Goal: Task Accomplishment & Management: Use online tool/utility

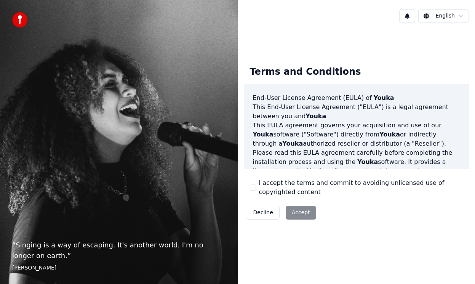
click at [299, 215] on div "Decline Accept" at bounding box center [281, 213] width 75 height 20
click at [253, 189] on button "I accept the terms and commit to avoiding unlicensed use of copyrighted content" at bounding box center [253, 187] width 6 height 6
click at [295, 214] on button "Accept" at bounding box center [301, 213] width 30 height 14
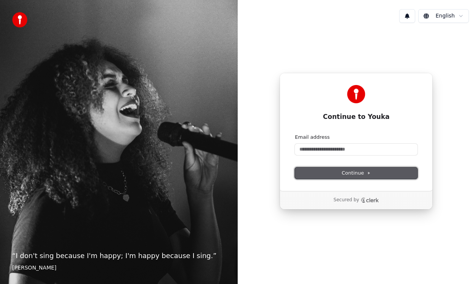
click at [352, 173] on span "Continue" at bounding box center [356, 173] width 29 height 7
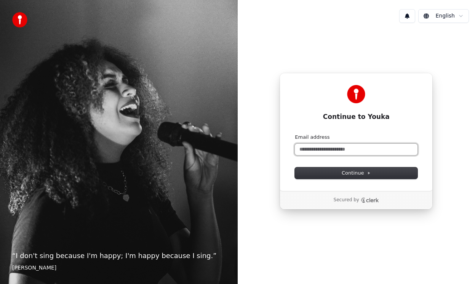
click at [323, 151] on input "Email address" at bounding box center [356, 149] width 123 height 11
click at [323, 149] on input "Email address" at bounding box center [356, 149] width 123 height 11
click at [325, 164] on form "**********" at bounding box center [356, 156] width 123 height 45
click at [363, 200] on ellipse "Clerk logo" at bounding box center [364, 200] width 2 height 2
click at [342, 149] on input "**********" at bounding box center [356, 149] width 123 height 11
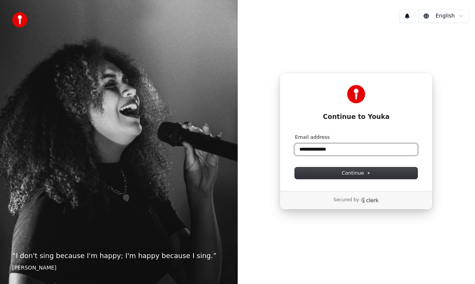
click at [295, 134] on button "submit" at bounding box center [295, 134] width 0 height 0
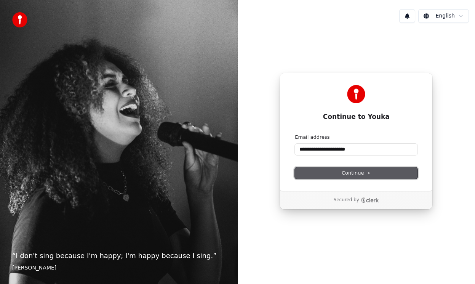
click at [356, 173] on span "Continue" at bounding box center [356, 173] width 29 height 7
type input "**********"
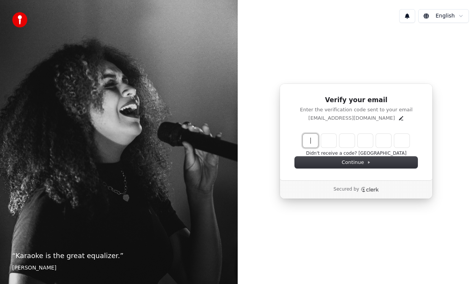
paste input "******"
type input "******"
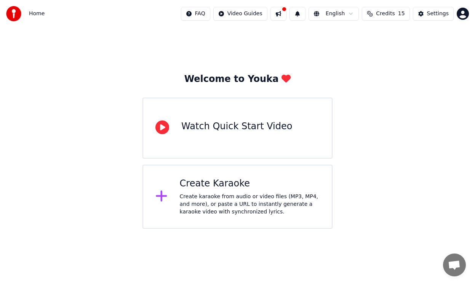
click at [161, 128] on icon at bounding box center [162, 127] width 14 height 14
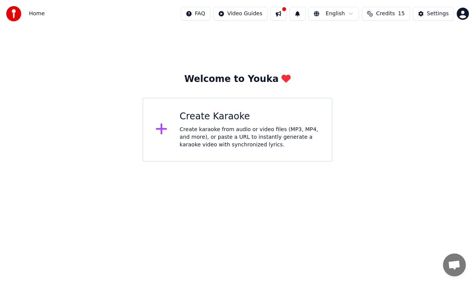
click at [220, 127] on div "Create karaoke from audio or video files (MP3, MP4, and more), or paste a URL t…" at bounding box center [250, 137] width 140 height 23
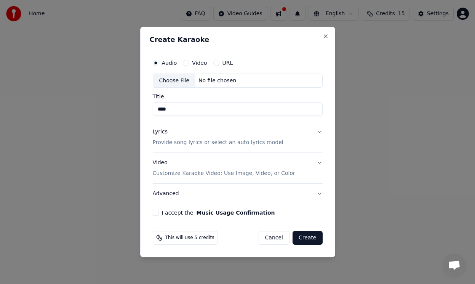
type input "****"
click at [185, 62] on button "Video" at bounding box center [186, 63] width 6 height 6
click at [158, 61] on button "Audio" at bounding box center [156, 63] width 6 height 6
click at [215, 61] on button "URL" at bounding box center [216, 63] width 6 height 6
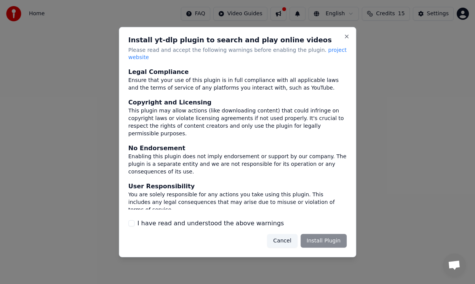
click at [325, 239] on div "Cancel Install Plugin" at bounding box center [307, 241] width 80 height 14
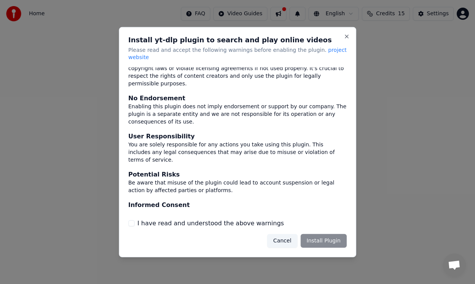
click at [129, 220] on button "I have read and understood the above warnings" at bounding box center [131, 223] width 6 height 6
click at [319, 241] on button "Install Plugin" at bounding box center [324, 241] width 46 height 14
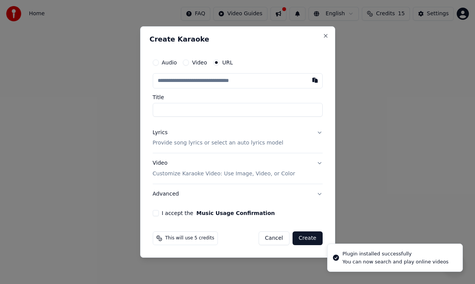
type input "**********"
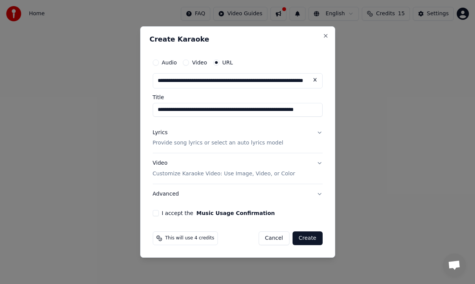
type input "**********"
click at [311, 233] on button "Create" at bounding box center [308, 238] width 30 height 14
type input "**********"
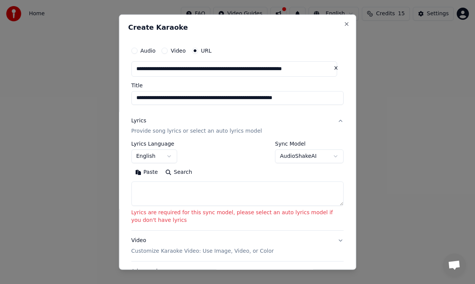
scroll to position [76, 0]
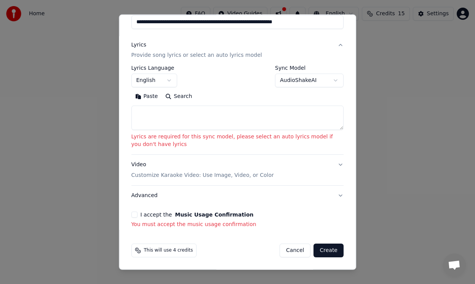
click at [136, 216] on button "I accept the Music Usage Confirmation" at bounding box center [134, 214] width 6 height 6
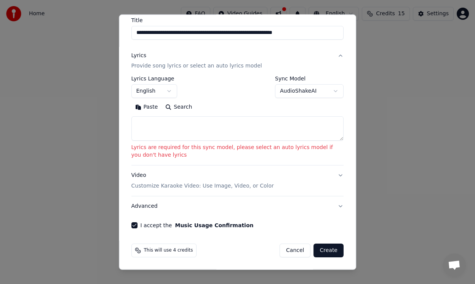
scroll to position [65, 0]
click at [325, 253] on button "Create" at bounding box center [329, 250] width 30 height 14
click at [319, 247] on button "Create" at bounding box center [329, 250] width 30 height 14
click at [213, 123] on textarea at bounding box center [237, 128] width 213 height 24
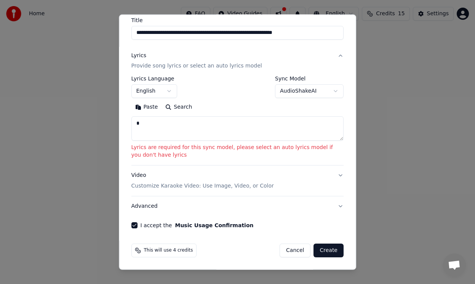
scroll to position [47, 0]
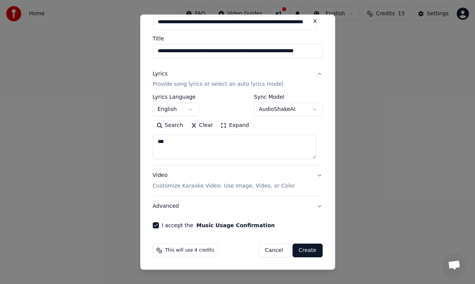
type textarea "***"
click at [303, 251] on button "Create" at bounding box center [308, 250] width 30 height 14
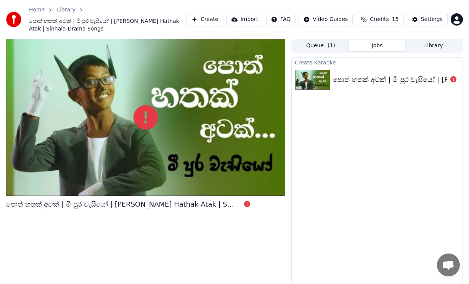
click at [389, 81] on div "පොත් හතක් අටක් | මී පුර වැසියෝ | Poth Hathak Atak | Sinhala Drama Songs" at bounding box center [478, 79] width 290 height 11
click at [171, 110] on div at bounding box center [145, 117] width 279 height 157
click at [148, 117] on icon at bounding box center [145, 117] width 24 height 24
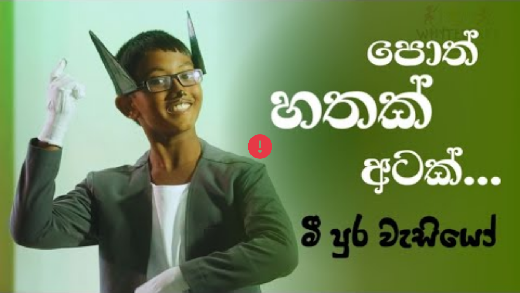
click at [194, 126] on div at bounding box center [260, 146] width 520 height 293
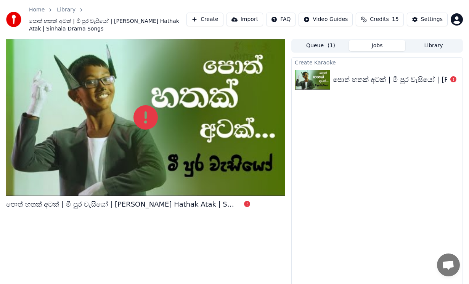
click at [222, 123] on div at bounding box center [145, 117] width 279 height 157
click at [420, 79] on div "පොත් හතක් අටක් | මී පුර වැසියෝ | Poth Hathak Atak | Sinhala Drama Songs" at bounding box center [478, 79] width 290 height 11
click at [210, 19] on button "Create" at bounding box center [204, 20] width 37 height 14
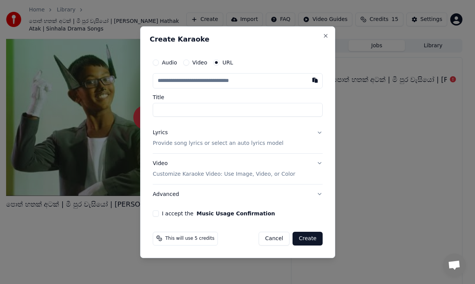
click at [210, 81] on input "text" at bounding box center [238, 80] width 170 height 15
type input "**********"
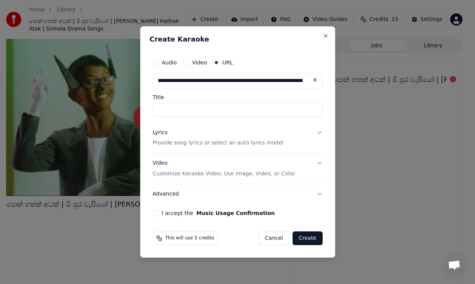
scroll to position [0, 35]
type input "**********"
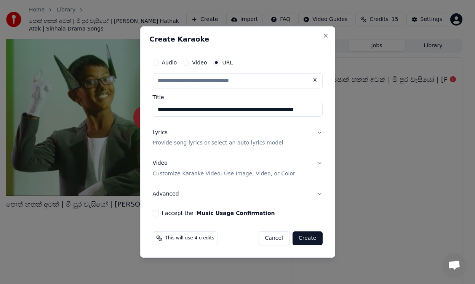
scroll to position [0, 0]
click at [195, 81] on input "text" at bounding box center [238, 80] width 170 height 15
paste input "**********"
type input "**********"
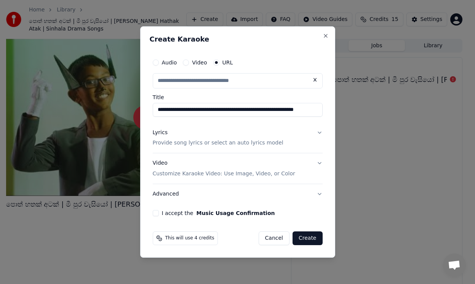
scroll to position [0, 0]
click at [319, 135] on button "Lyrics Provide song lyrics or select an auto lyrics model" at bounding box center [238, 138] width 170 height 30
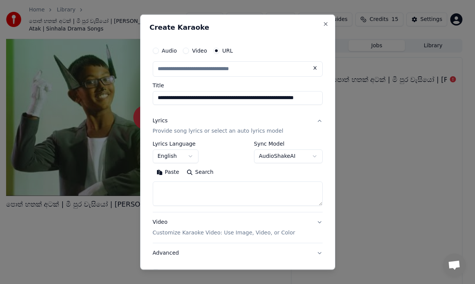
type input "**********"
click at [315, 119] on button "Lyrics Provide song lyrics or select an auto lyrics model" at bounding box center [238, 125] width 170 height 30
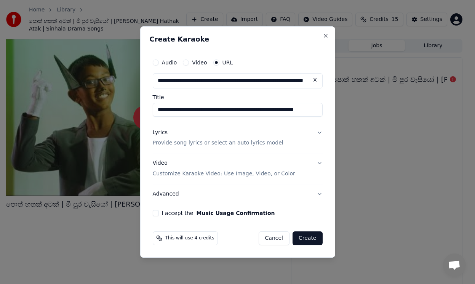
click at [320, 163] on button "Video Customize Karaoke Video: Use Image, Video, or Color" at bounding box center [238, 169] width 170 height 30
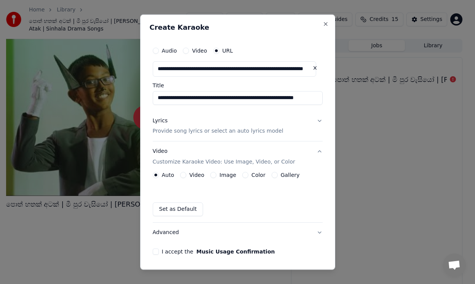
click at [320, 163] on div "**********" at bounding box center [237, 142] width 195 height 256
click at [315, 151] on button "Video Customize Karaoke Video: Use Image, Video, or Color" at bounding box center [238, 156] width 170 height 30
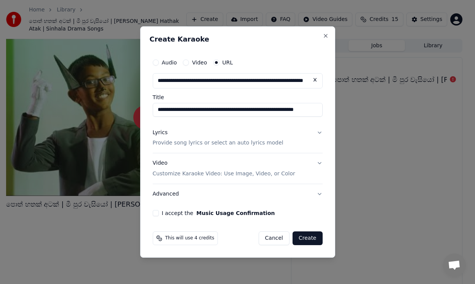
click at [158, 215] on button "I accept the Music Usage Confirmation" at bounding box center [156, 213] width 6 height 6
click at [195, 237] on span "This will use 4 credits" at bounding box center [189, 238] width 49 height 6
click at [307, 236] on button "Create" at bounding box center [308, 238] width 30 height 14
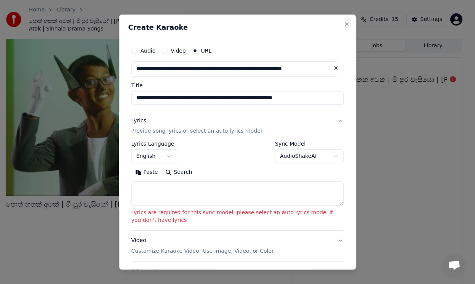
click at [164, 198] on textarea at bounding box center [237, 193] width 213 height 24
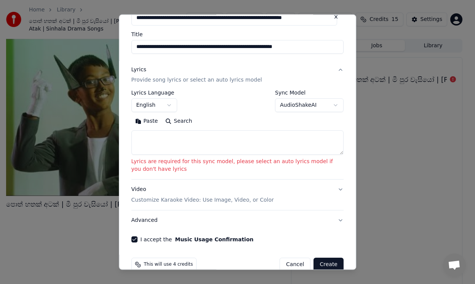
scroll to position [65, 0]
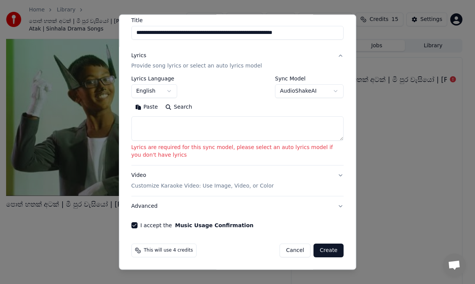
click at [160, 123] on textarea at bounding box center [237, 128] width 213 height 24
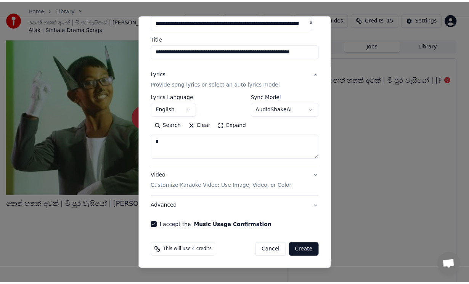
scroll to position [47, 0]
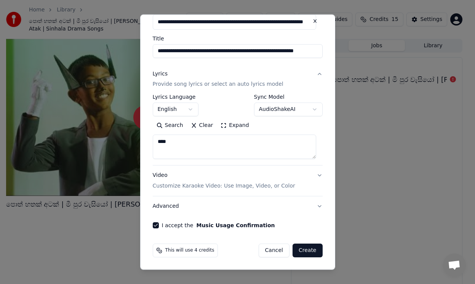
type textarea "****"
click at [296, 250] on button "Create" at bounding box center [308, 250] width 30 height 14
select select
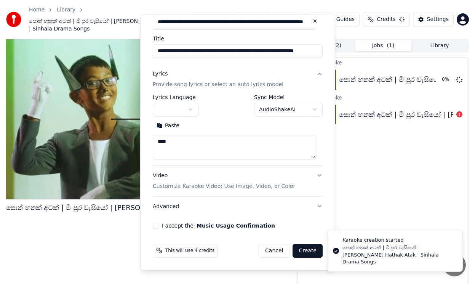
select select
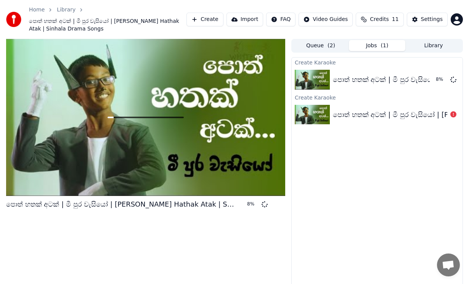
click at [360, 114] on div "පොත් හතක් අටක් | මී පුර වැසියෝ | Poth Hathak Atak | Sinhala Drama Songs" at bounding box center [478, 114] width 290 height 11
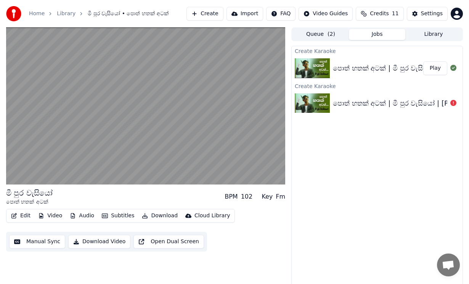
click at [434, 69] on button "Play" at bounding box center [435, 68] width 24 height 14
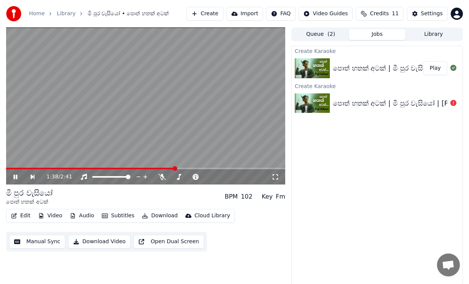
click at [320, 67] on img at bounding box center [312, 68] width 35 height 20
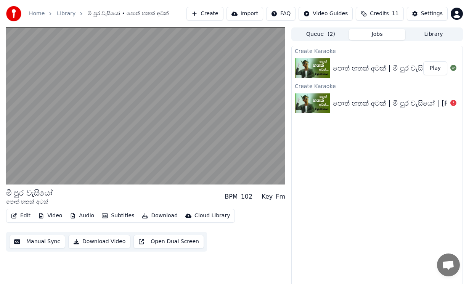
click at [23, 215] on button "Edit" at bounding box center [21, 215] width 26 height 11
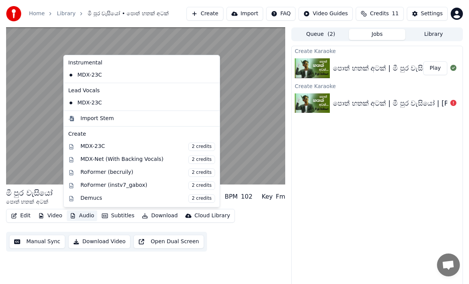
click at [95, 242] on button "Download Video" at bounding box center [99, 242] width 62 height 14
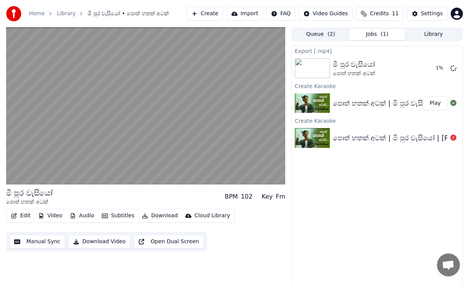
click at [77, 215] on button "Audio" at bounding box center [82, 215] width 30 height 11
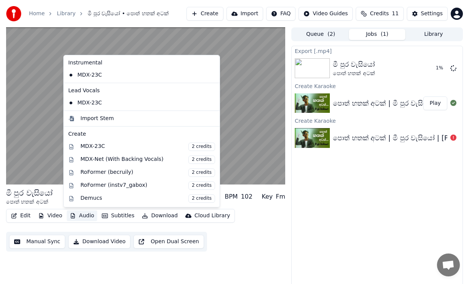
click at [82, 243] on button "Download Video" at bounding box center [99, 242] width 62 height 14
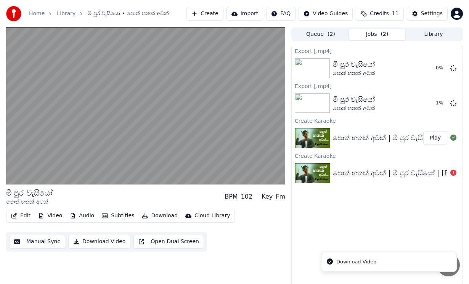
click at [399, 264] on li "Download Video" at bounding box center [389, 261] width 136 height 21
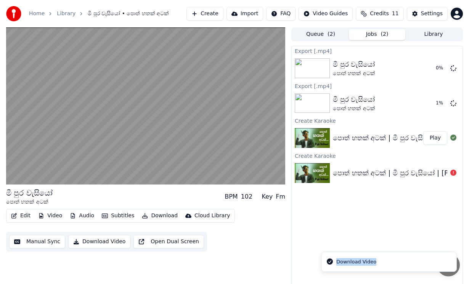
click at [399, 264] on li "Download Video" at bounding box center [389, 261] width 136 height 21
click at [331, 260] on icon "Notifications alt+T" at bounding box center [330, 261] width 6 height 6
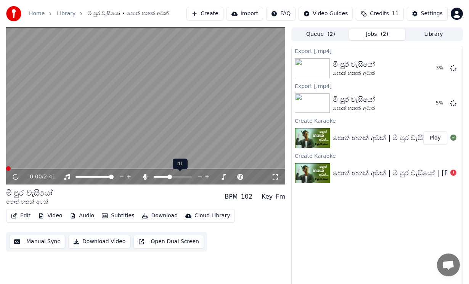
click at [169, 177] on span at bounding box center [169, 177] width 5 height 5
click at [144, 216] on button "Download" at bounding box center [160, 215] width 42 height 11
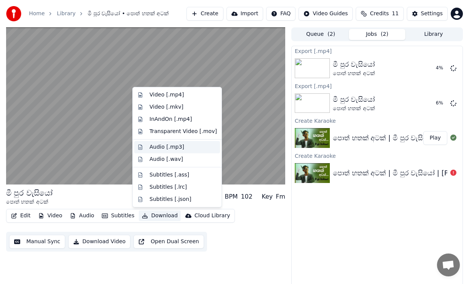
click at [169, 147] on div "Audio [.mp3]" at bounding box center [166, 147] width 35 height 8
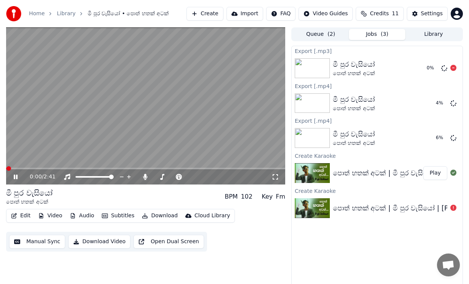
click at [318, 69] on img at bounding box center [312, 68] width 35 height 20
click at [315, 95] on img at bounding box center [312, 103] width 35 height 20
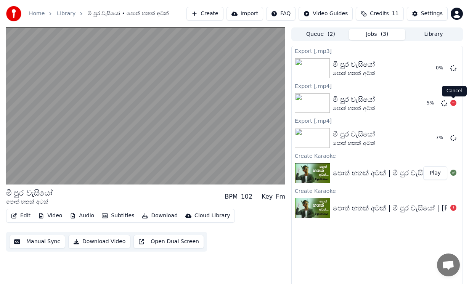
click at [453, 103] on icon at bounding box center [453, 103] width 6 height 6
click at [455, 70] on icon at bounding box center [453, 68] width 6 height 6
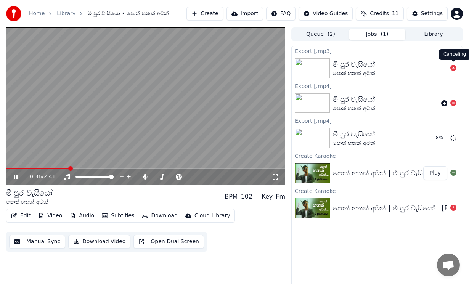
click at [453, 69] on icon at bounding box center [453, 68] width 6 height 6
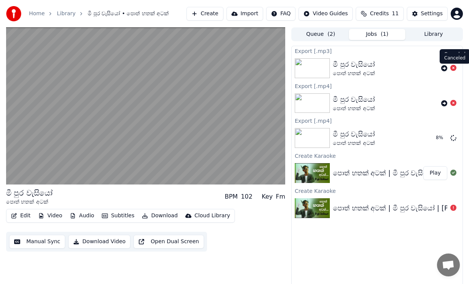
click at [452, 67] on icon at bounding box center [453, 68] width 6 height 6
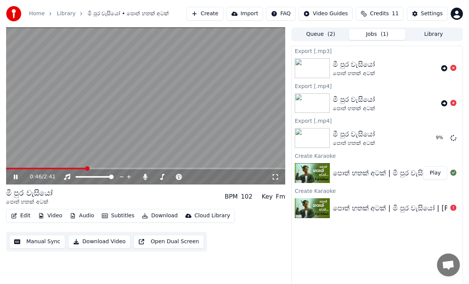
click at [118, 120] on video at bounding box center [145, 105] width 279 height 157
click at [435, 138] on button "Show" at bounding box center [433, 138] width 27 height 14
